Goal: Transaction & Acquisition: Download file/media

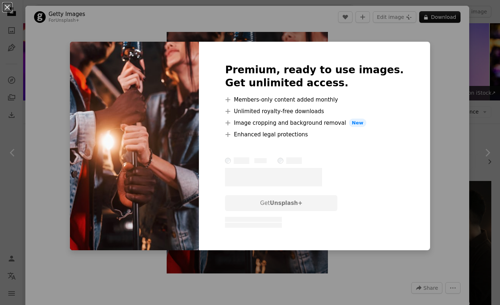
scroll to position [3008, 0]
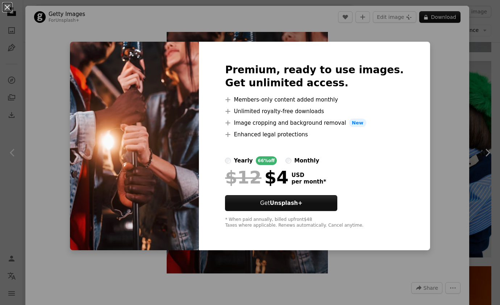
click at [420, 140] on div "An X shape Premium, ready to use images. Get unlimited access. A plus sign Memb…" at bounding box center [250, 152] width 500 height 305
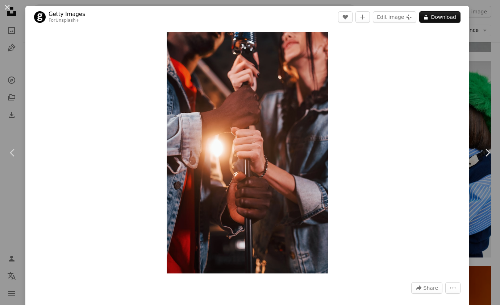
click at [483, 76] on div "An X shape Chevron left Chevron right Getty Images For Unsplash+ A heart A plus…" at bounding box center [250, 152] width 500 height 305
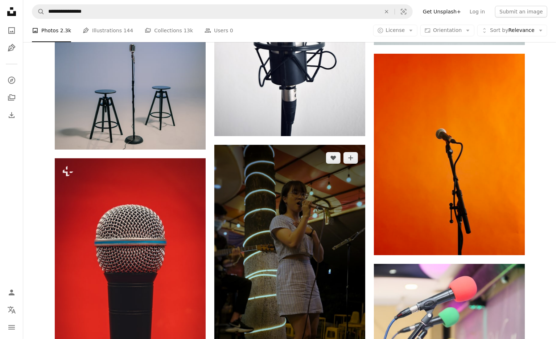
scroll to position [6546, 0]
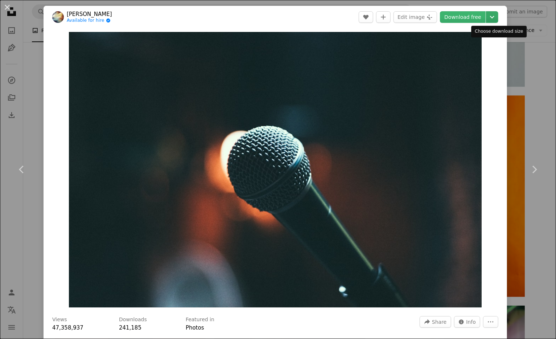
click at [496, 18] on icon "Chevron down" at bounding box center [492, 17] width 12 height 9
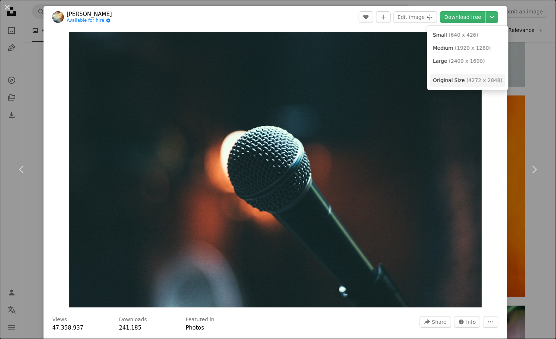
click at [470, 84] on link "Original Size ( 4272 x 2848 )" at bounding box center [467, 80] width 75 height 13
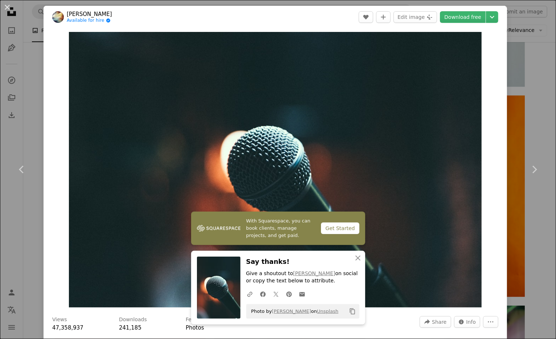
click at [500, 67] on div "An X shape Chevron left Chevron right [PERSON_NAME] Available for hire A checkm…" at bounding box center [278, 169] width 556 height 339
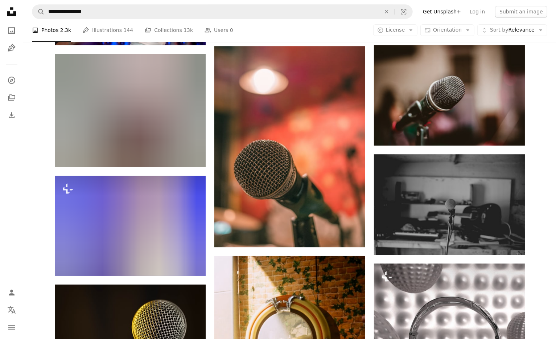
scroll to position [14600, 0]
